Goal: Task Accomplishment & Management: Use online tool/utility

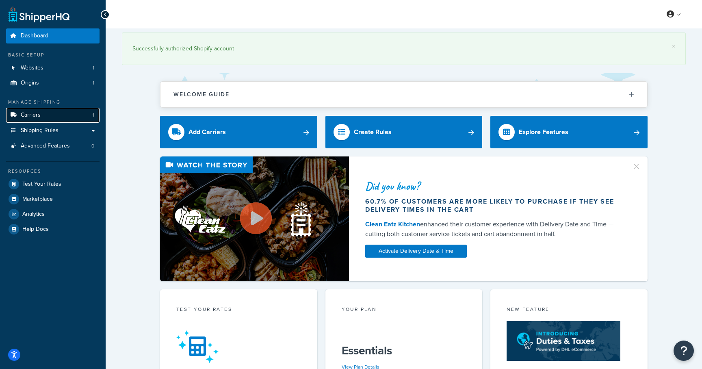
click at [40, 110] on link "Carriers 1" at bounding box center [52, 115] width 93 height 15
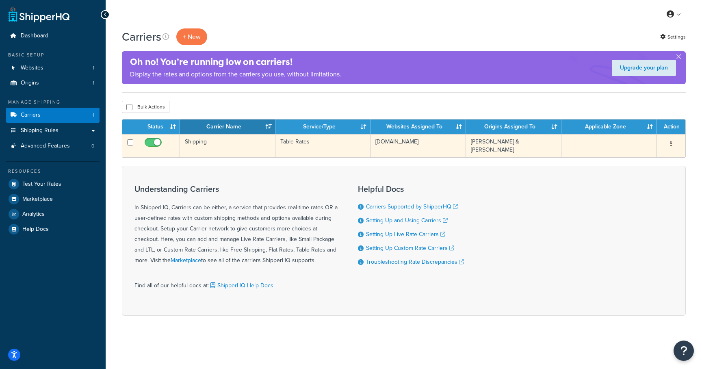
click at [189, 144] on td "Shipping" at bounding box center [228, 145] width 96 height 23
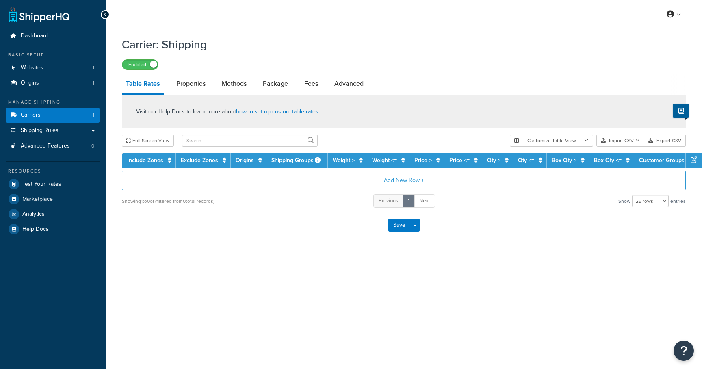
select select "25"
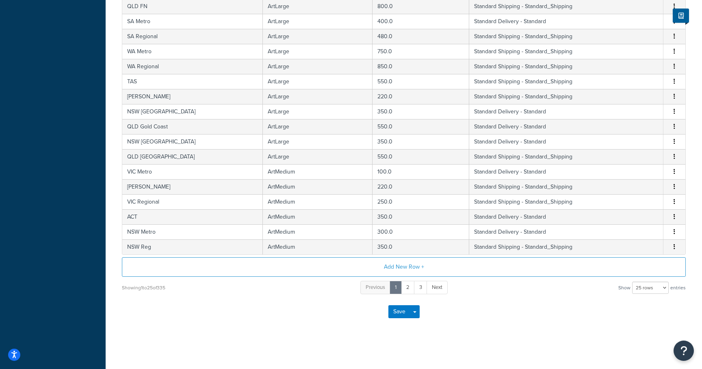
scroll to position [290, 0]
click at [397, 266] on button "Add New Row +" at bounding box center [404, 267] width 564 height 20
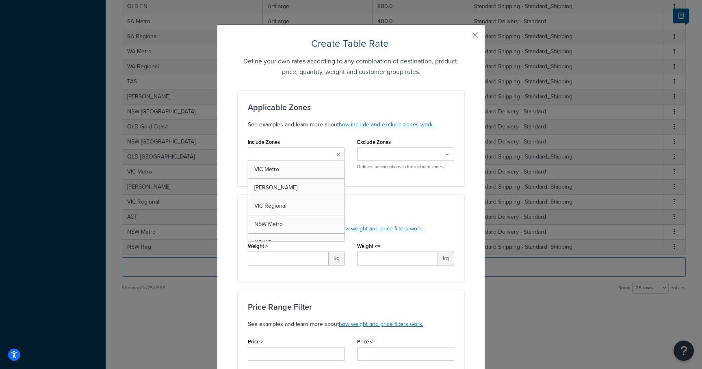
click at [287, 158] on input "Include Zones" at bounding box center [286, 154] width 72 height 9
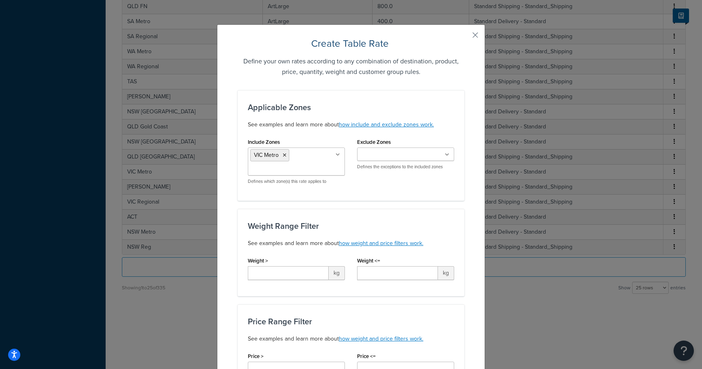
click at [373, 187] on div "Include Zones VIC Metro VIC Geelong VIC Regional NSW Metro NSW Reg ACT QLD Bris…" at bounding box center [351, 163] width 219 height 54
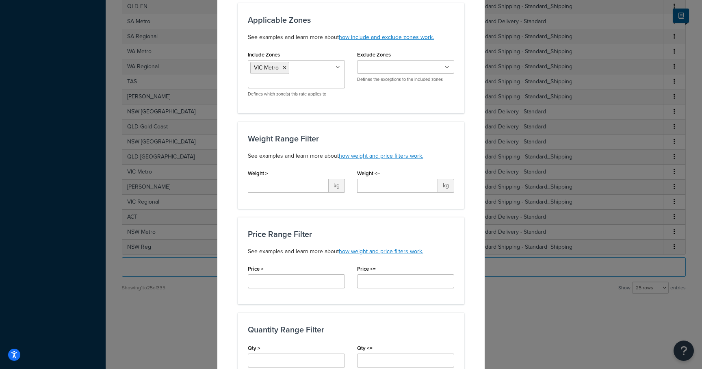
scroll to position [88, 0]
click at [293, 183] on input "Weight >" at bounding box center [288, 185] width 81 height 14
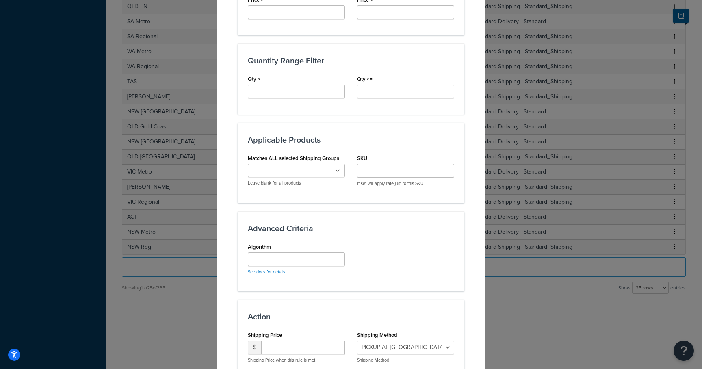
scroll to position [373, 0]
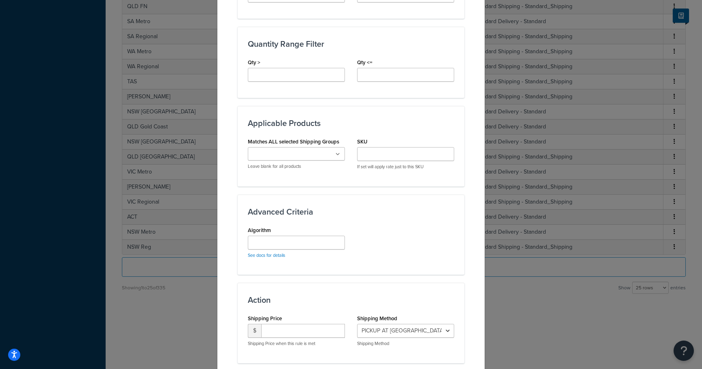
click at [322, 266] on div "Advanced Criteria Algorithm See docs for details" at bounding box center [351, 235] width 227 height 80
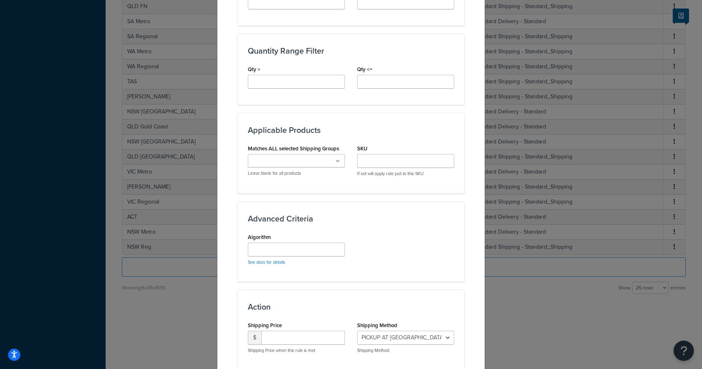
scroll to position [360, 0]
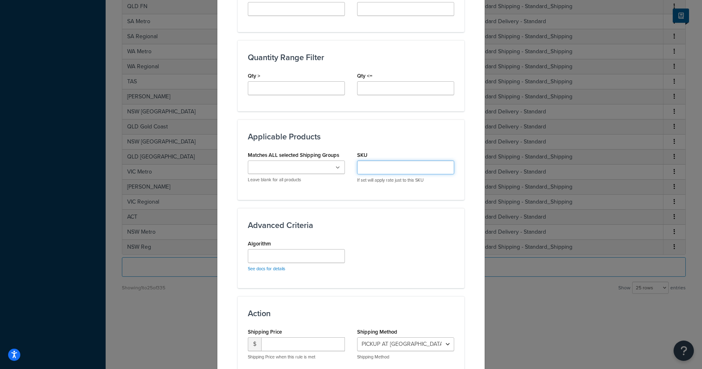
click at [367, 172] on input "SKU" at bounding box center [405, 168] width 97 height 14
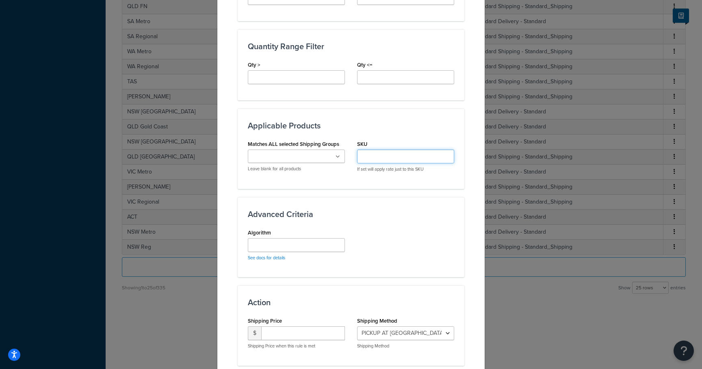
scroll to position [368, 0]
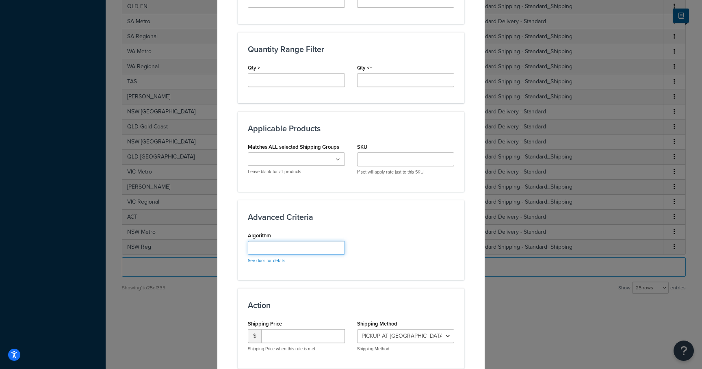
click at [284, 248] on input "Algorithm" at bounding box center [296, 248] width 97 height 14
click at [274, 261] on link "See docs for details" at bounding box center [266, 260] width 37 height 7
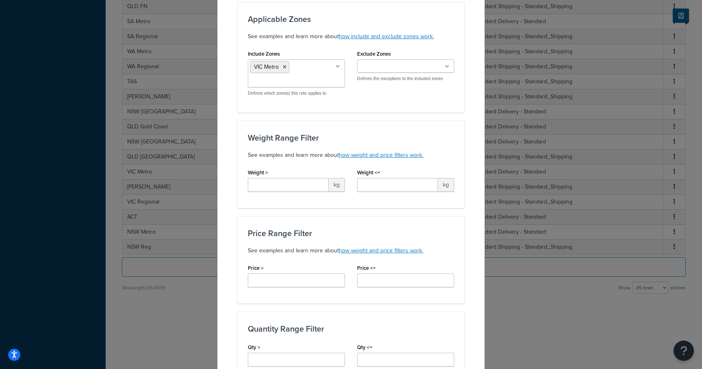
scroll to position [83, 0]
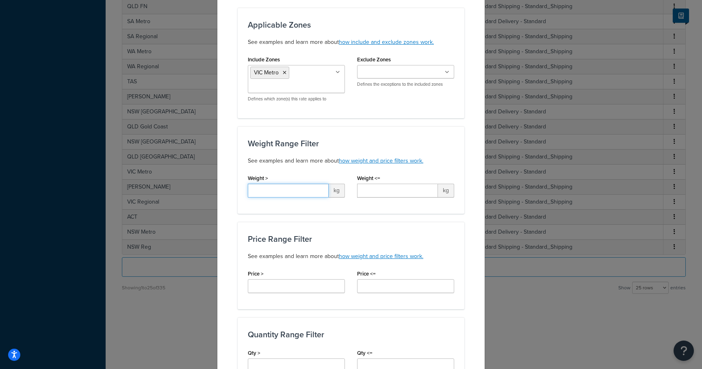
click at [258, 189] on input "Weight >" at bounding box center [288, 191] width 81 height 14
click at [353, 161] on link "how weight and price filters work." at bounding box center [381, 160] width 85 height 9
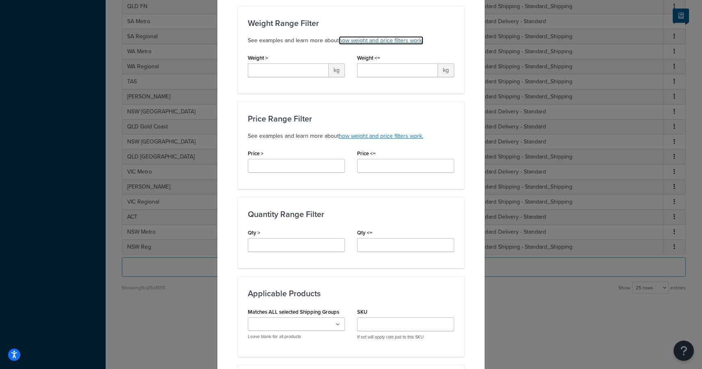
scroll to position [203, 0]
click at [378, 72] on input "Weight <=" at bounding box center [397, 70] width 81 height 14
type input "6"
click at [389, 109] on div "Price Range Filter See examples and learn more about how weight and price filte…" at bounding box center [351, 144] width 227 height 87
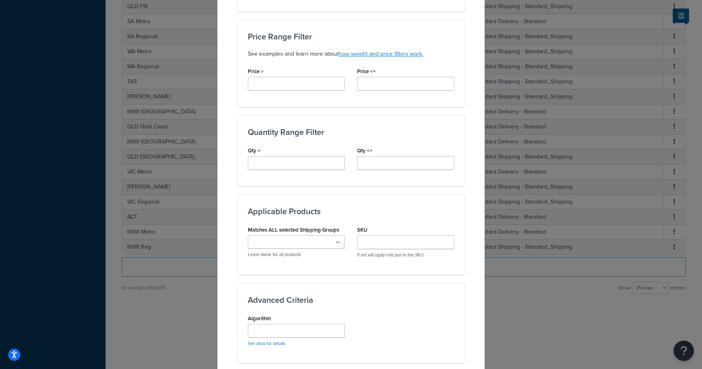
scroll to position [297, 0]
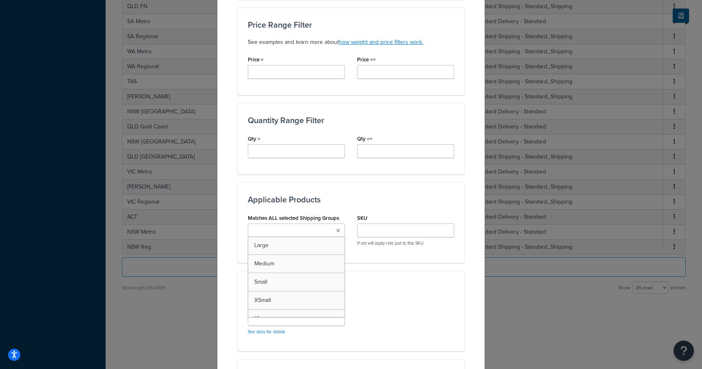
click at [332, 229] on ul at bounding box center [296, 230] width 97 height 13
click at [392, 279] on div "Applicable Zones See examples and learn more about how include and exclude zone…" at bounding box center [351, 124] width 227 height 661
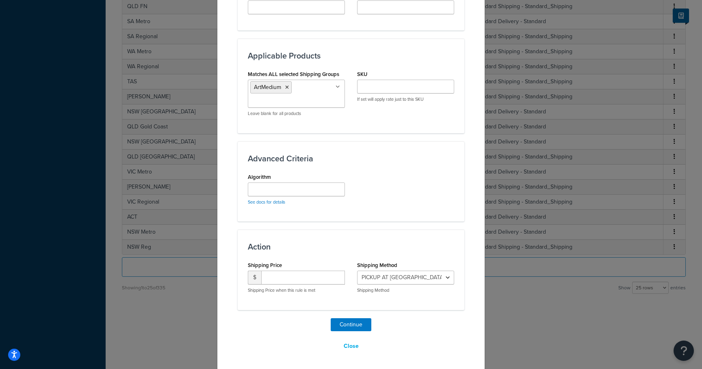
scroll to position [441, 0]
click at [274, 278] on input "number" at bounding box center [303, 277] width 84 height 14
type input "35"
click at [300, 307] on div "Action Shipping Price $ 35 Shipping Price when this rule is met Shipping Method…" at bounding box center [351, 269] width 227 height 80
click at [398, 285] on div "PICKUP AT OAKLEIGH SOUTH - MELBOURNE - PICKUP_AT_OAKLEIGH_SOUTH_-_MELBOURNE Sta…" at bounding box center [405, 281] width 97 height 23
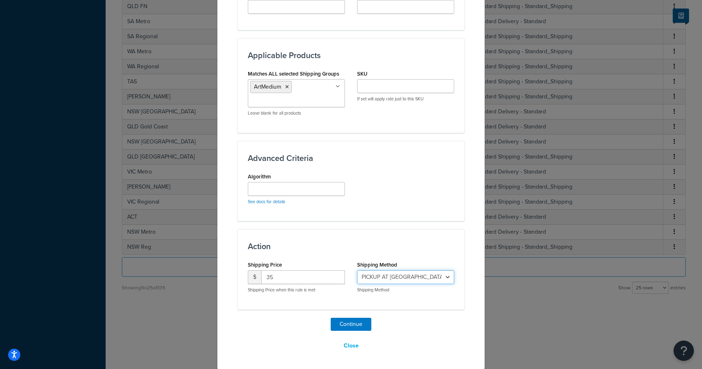
click at [400, 282] on select "PICKUP AT OAKLEIGH SOUTH - MELBOURNE - PICKUP_AT_OAKLEIGH_SOUTH_-_MELBOURNE Sta…" at bounding box center [405, 277] width 97 height 14
select select "182086"
click at [357, 270] on select "PICKUP AT OAKLEIGH SOUTH - MELBOURNE - PICKUP_AT_OAKLEIGH_SOUTH_-_MELBOURNE Sta…" at bounding box center [405, 277] width 97 height 14
click at [348, 325] on button "Continue" at bounding box center [351, 324] width 41 height 13
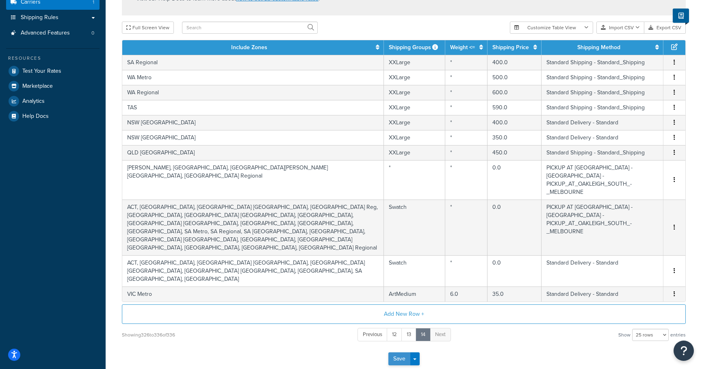
scroll to position [112, 0]
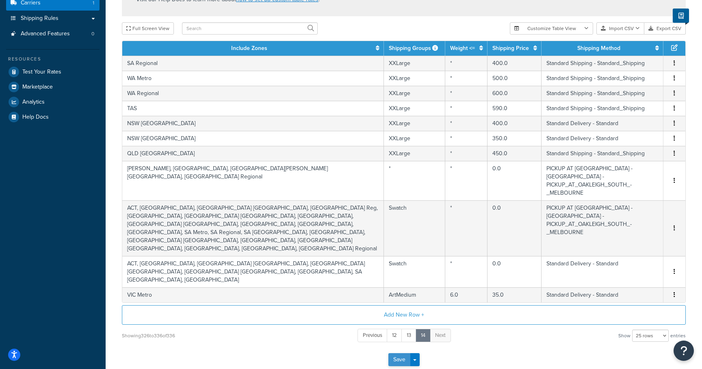
click at [400, 353] on button "Save" at bounding box center [400, 359] width 22 height 13
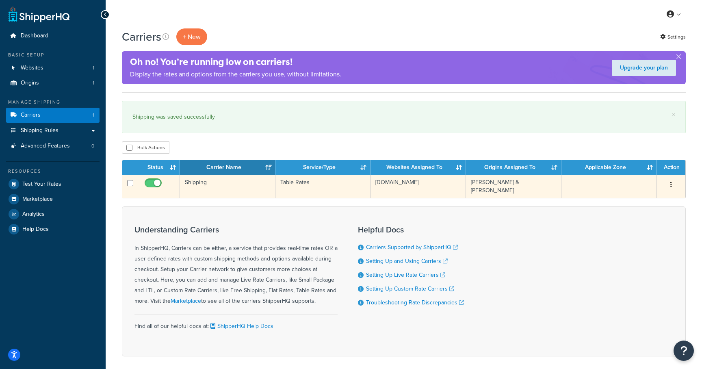
click at [203, 183] on td "Shipping" at bounding box center [228, 186] width 96 height 23
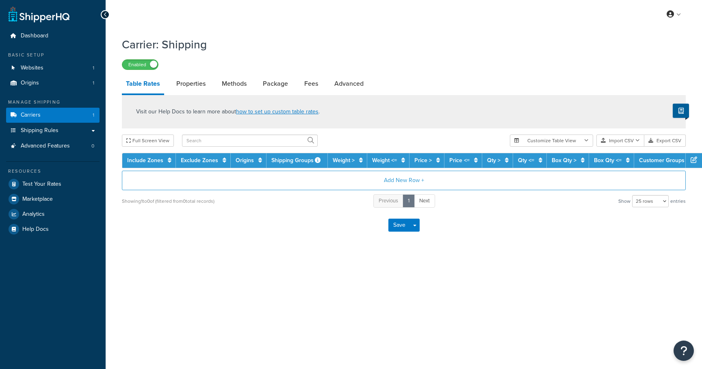
select select "25"
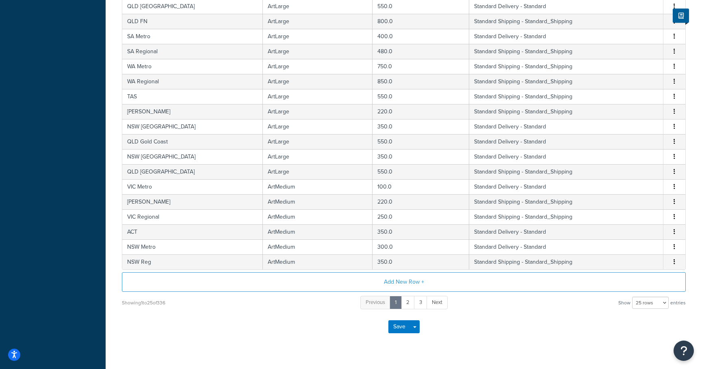
scroll to position [290, 0]
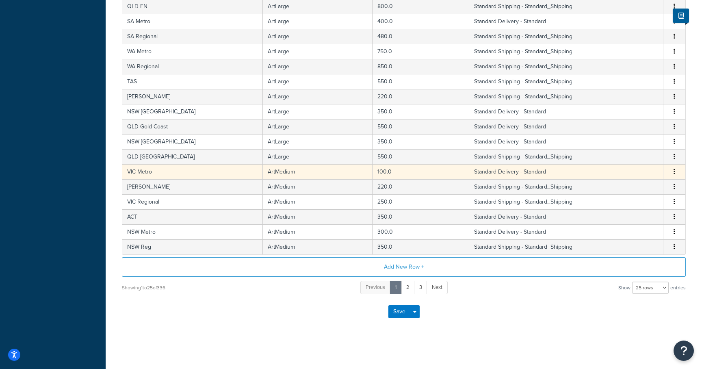
click at [263, 172] on td "ArtMedium" at bounding box center [318, 171] width 110 height 15
select select "182086"
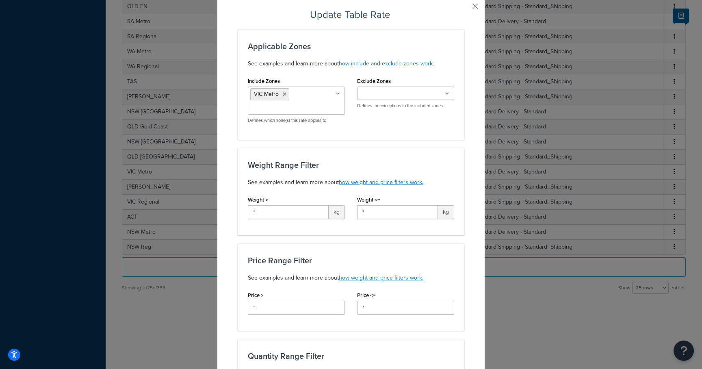
scroll to position [30, 0]
click at [287, 213] on input "*" at bounding box center [288, 211] width 81 height 14
type input "6"
type input "7"
click at [312, 186] on p "See examples and learn more about how weight and price filters work." at bounding box center [351, 182] width 206 height 10
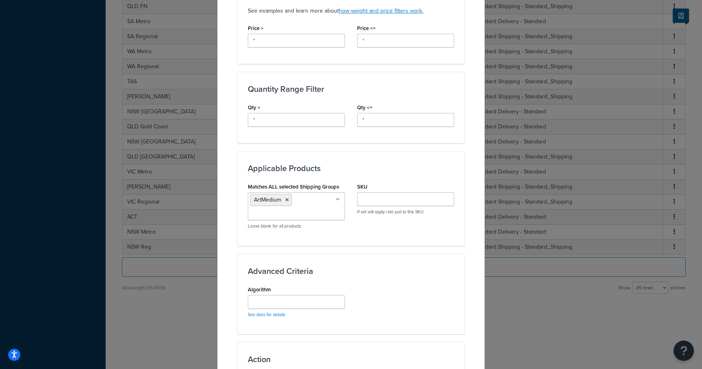
scroll to position [409, 0]
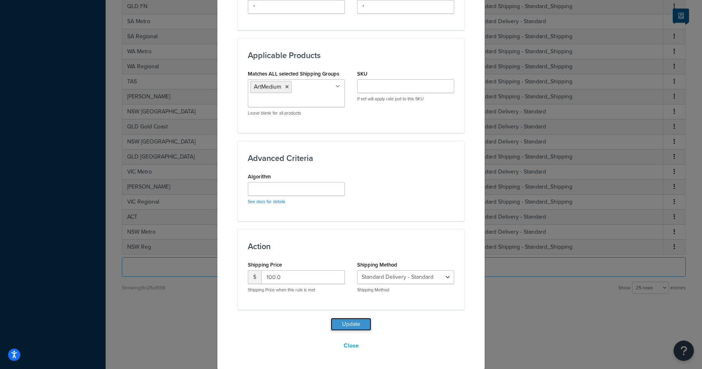
click at [353, 326] on button "Update" at bounding box center [351, 324] width 41 height 13
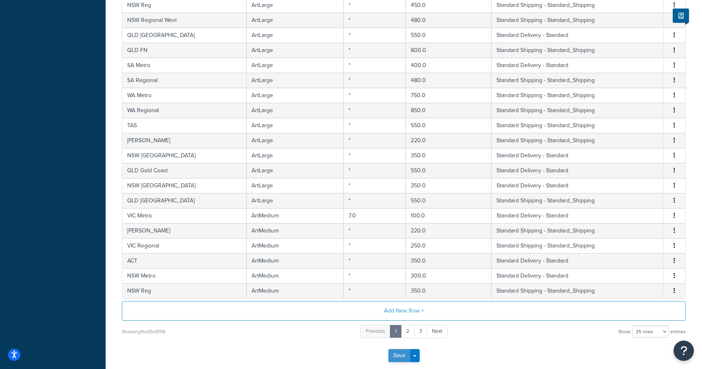
click at [397, 356] on button "Save" at bounding box center [400, 355] width 22 height 13
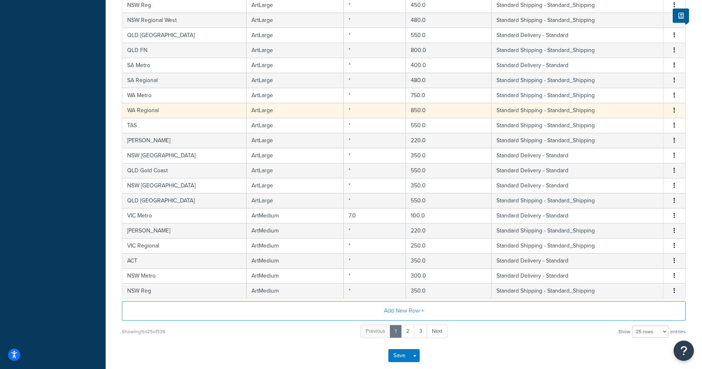
scroll to position [0, 0]
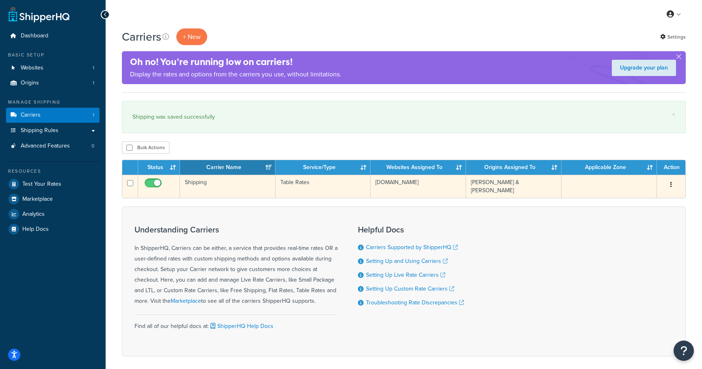
click at [204, 190] on td "Shipping" at bounding box center [228, 186] width 96 height 23
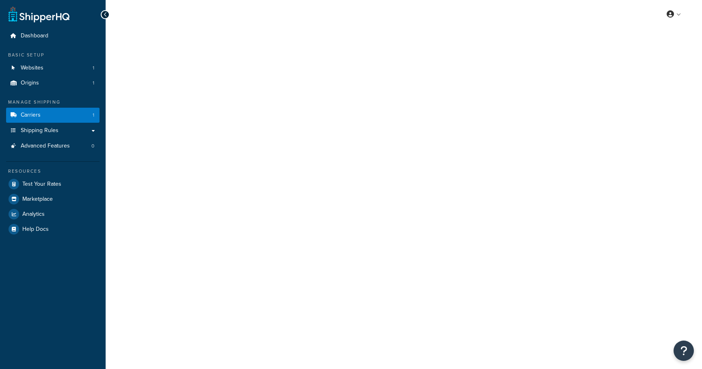
select select "25"
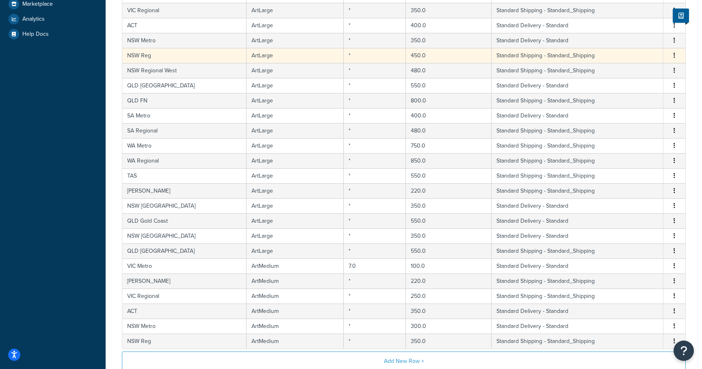
scroll to position [290, 0]
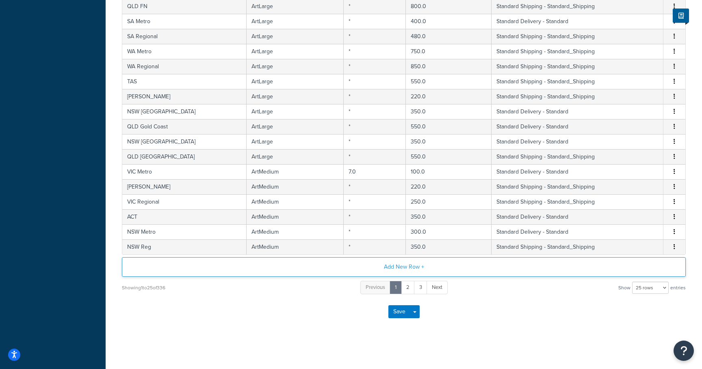
click at [315, 264] on button "Add New Row +" at bounding box center [404, 267] width 564 height 20
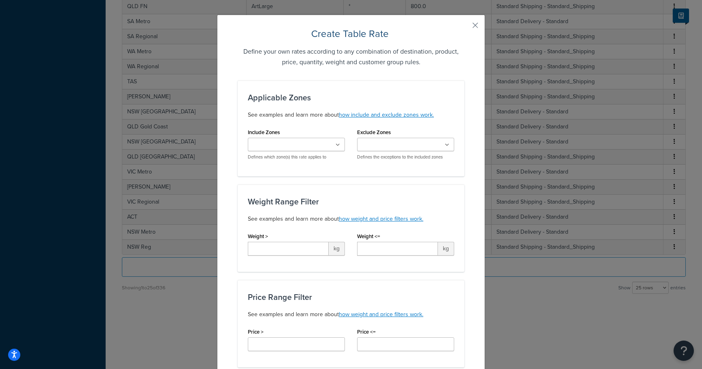
scroll to position [0, 0]
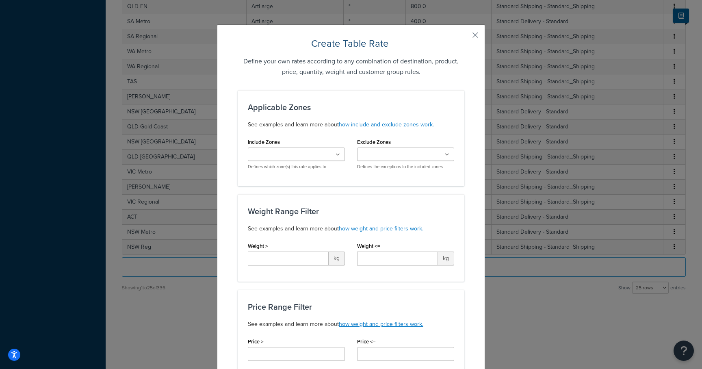
click at [465, 37] on button "button" at bounding box center [464, 38] width 2 height 2
